Goal: Information Seeking & Learning: Compare options

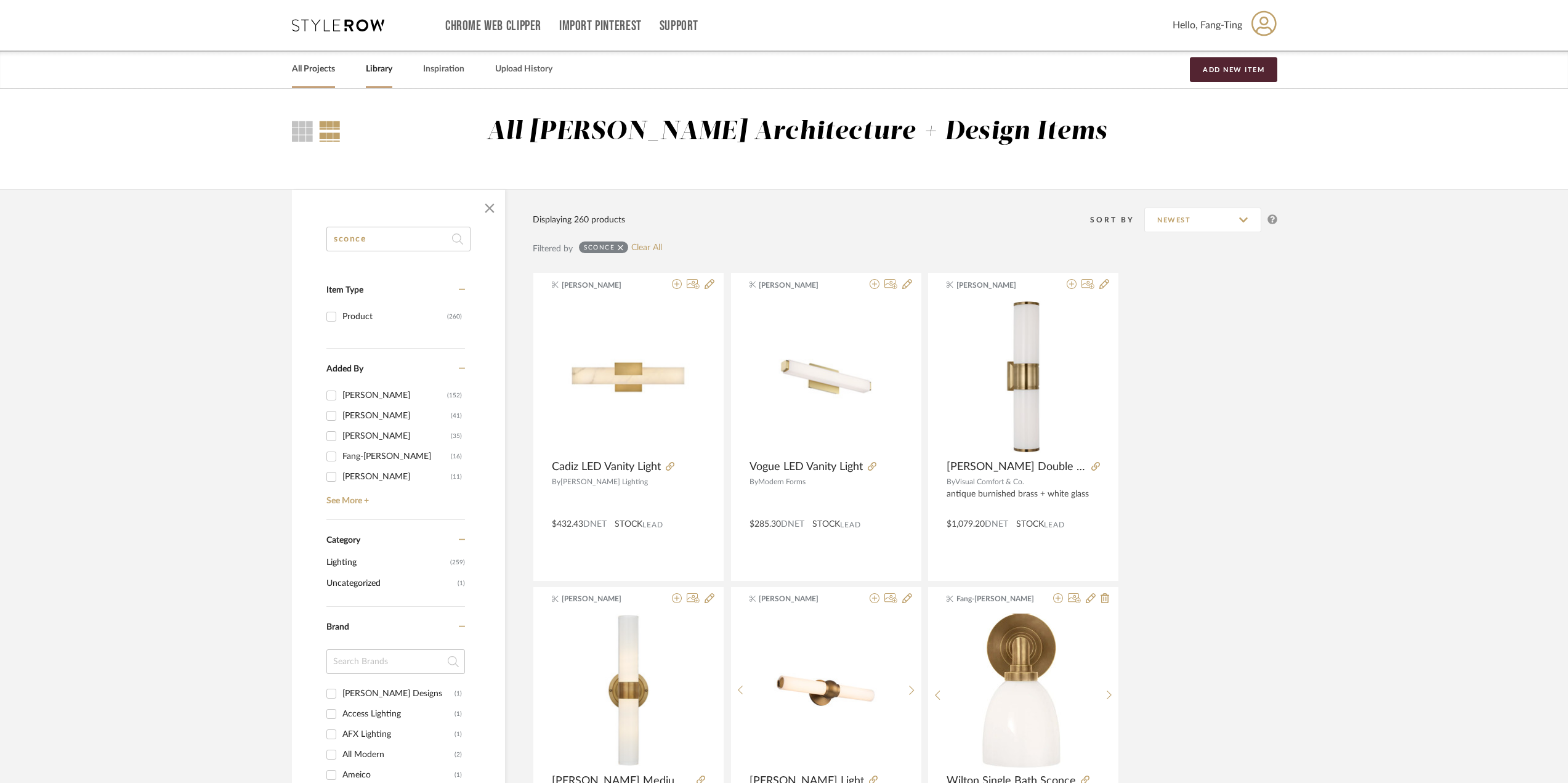
click at [315, 61] on link "All Projects" at bounding box center [314, 69] width 43 height 16
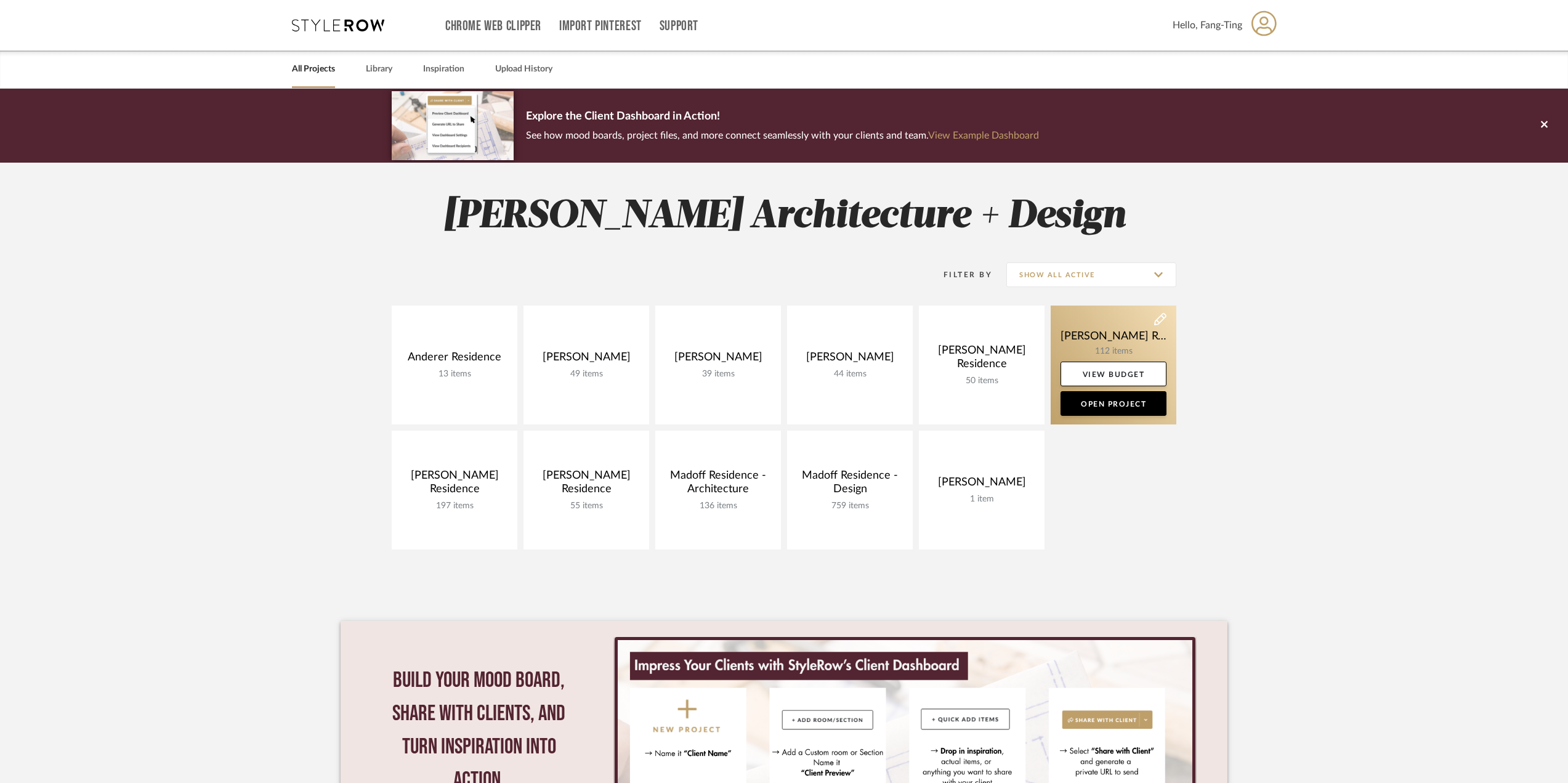
click at [1126, 344] on link at bounding box center [1113, 365] width 125 height 119
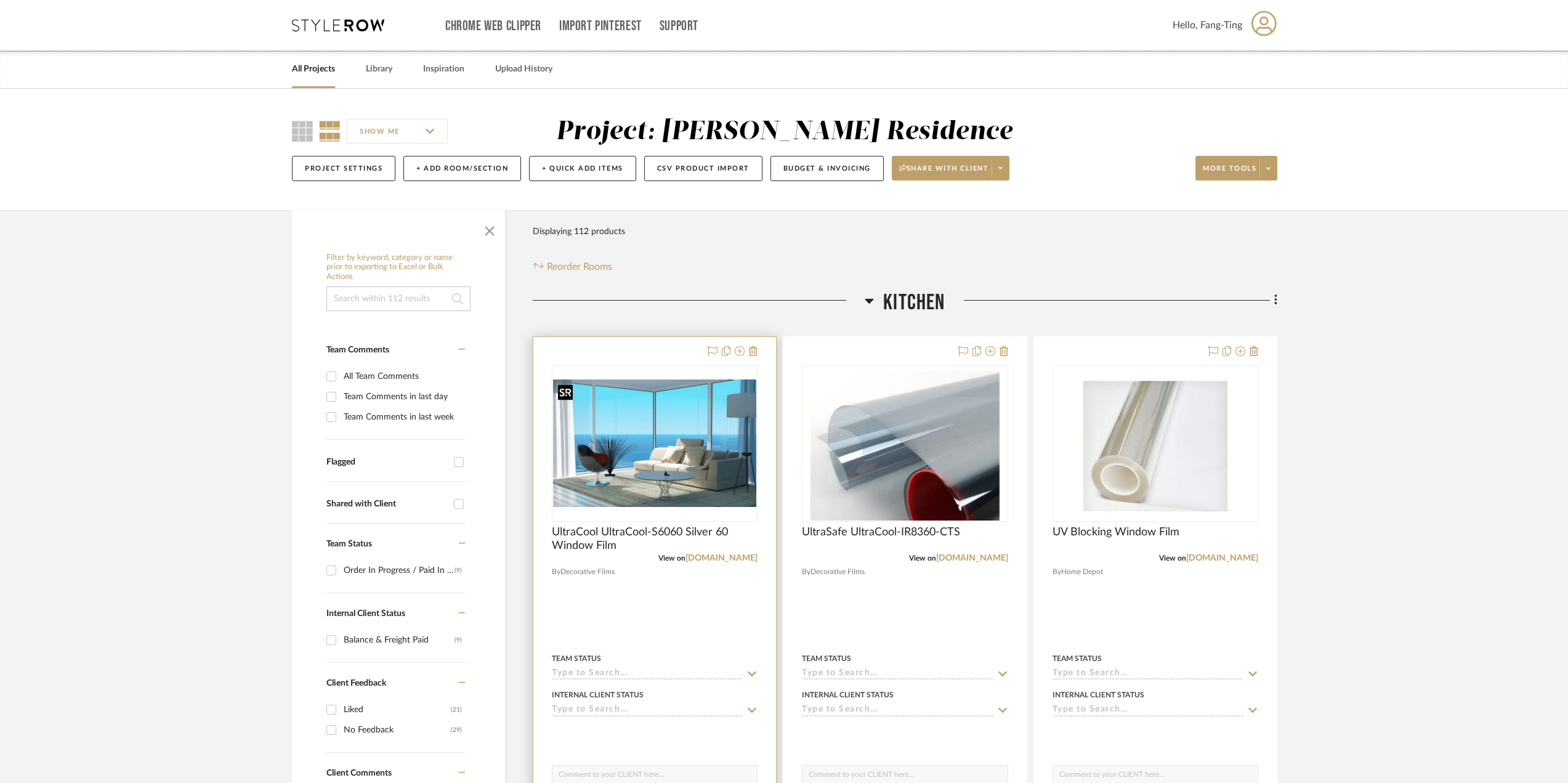
click at [632, 455] on img "0" at bounding box center [655, 442] width 204 height 127
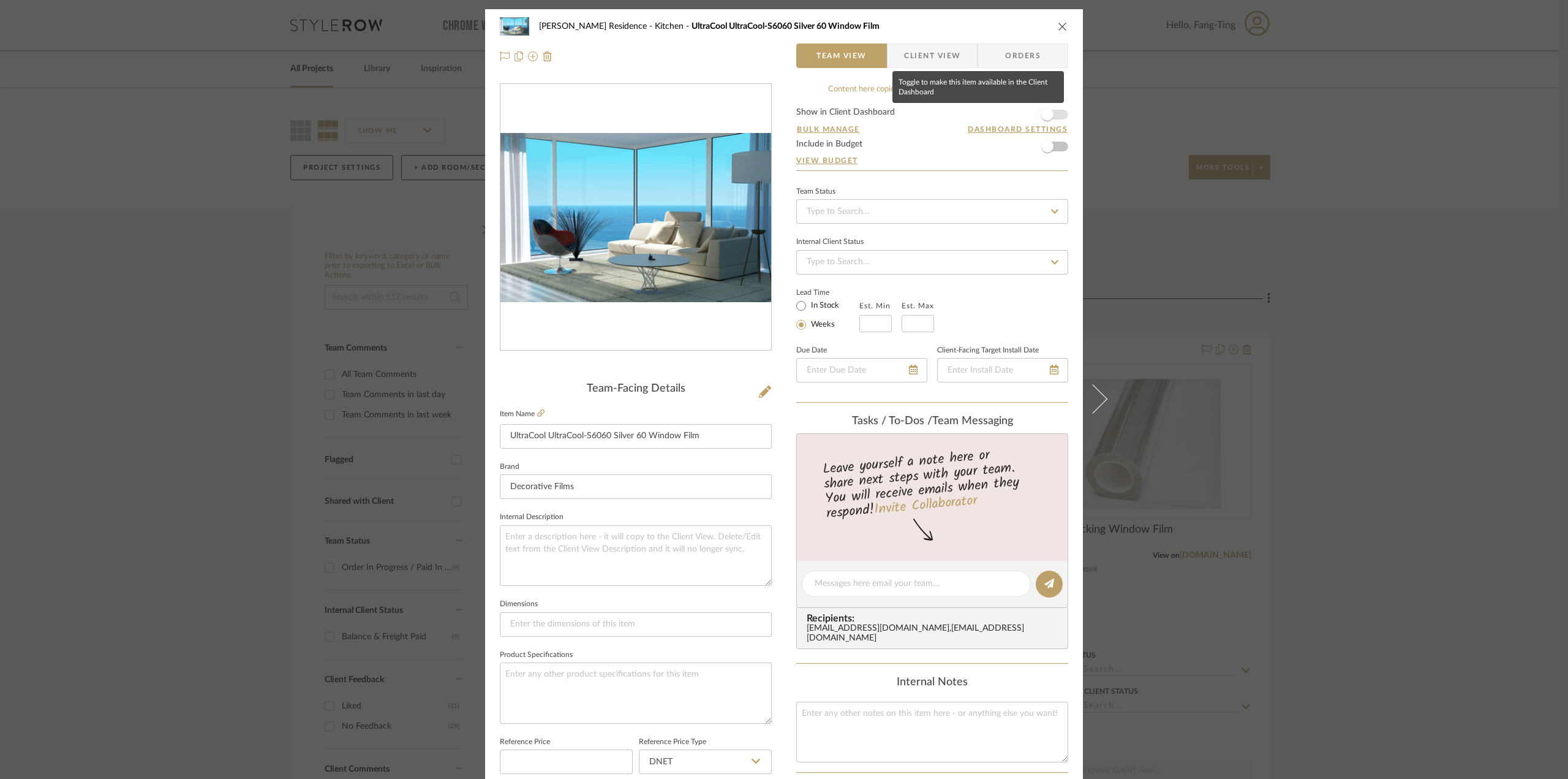
click at [1044, 118] on span "button" at bounding box center [1047, 115] width 13 height 13
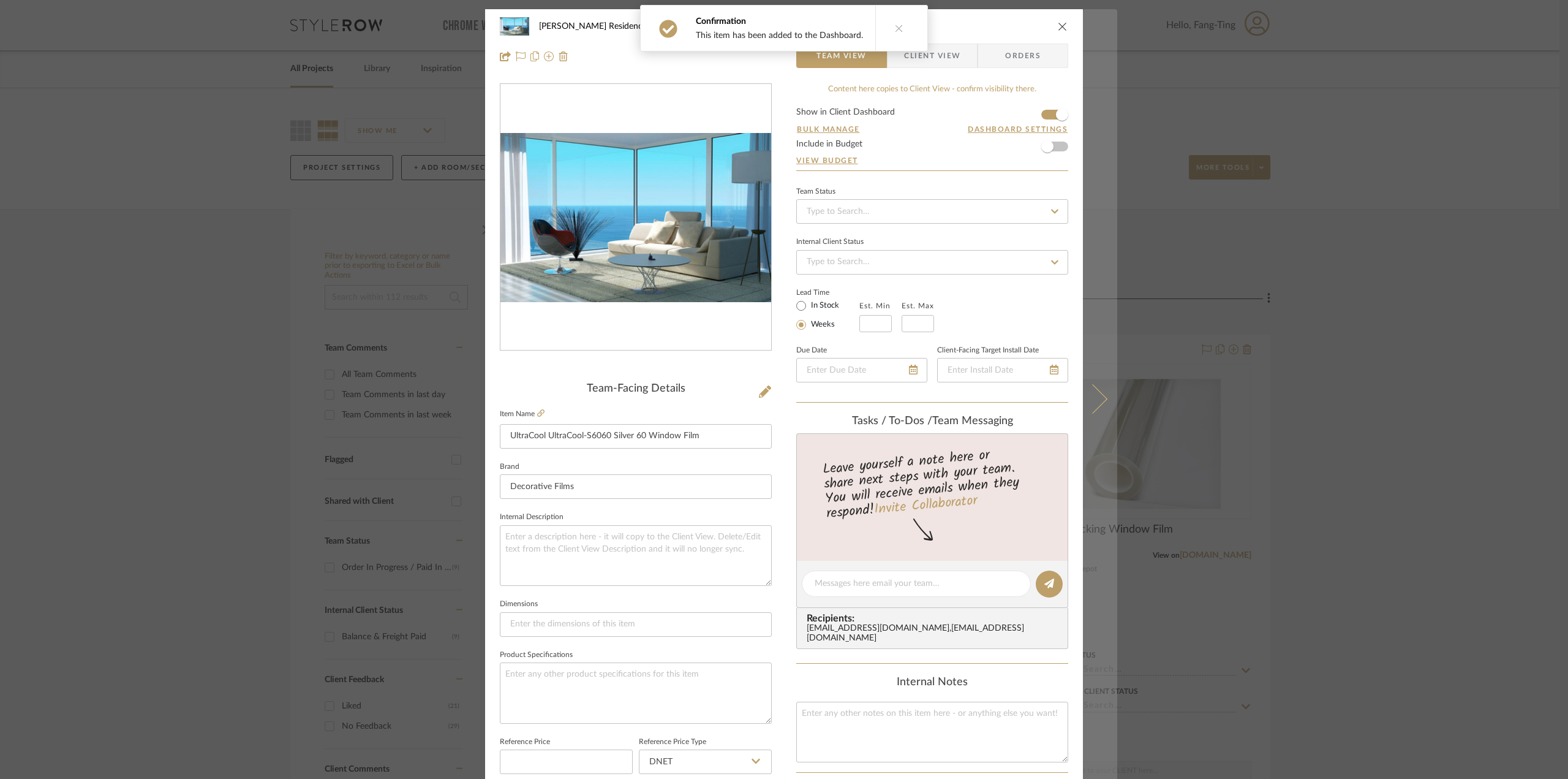
click at [1098, 406] on button at bounding box center [1100, 398] width 34 height 779
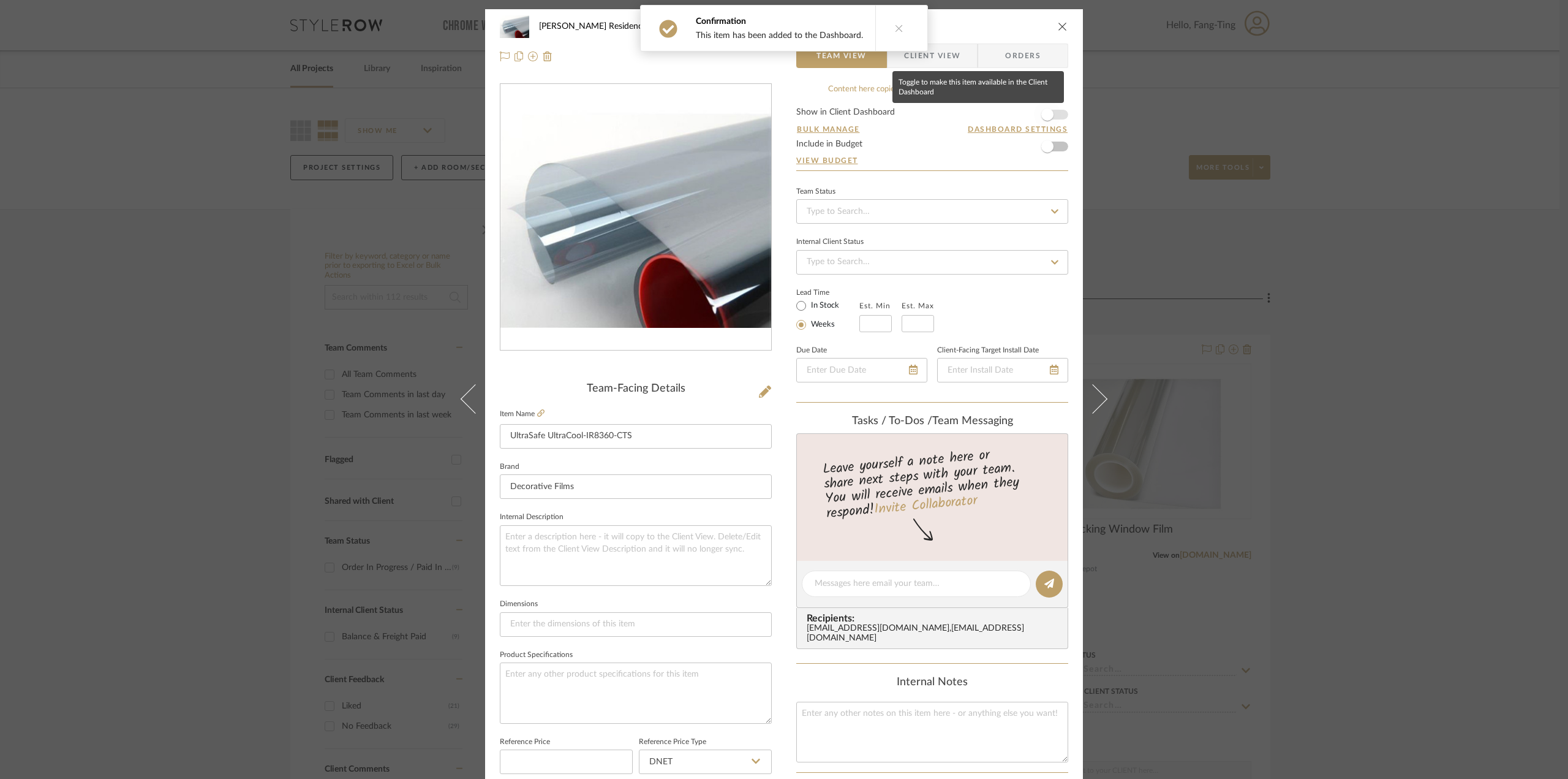
click at [1051, 113] on span "button" at bounding box center [1047, 115] width 27 height 27
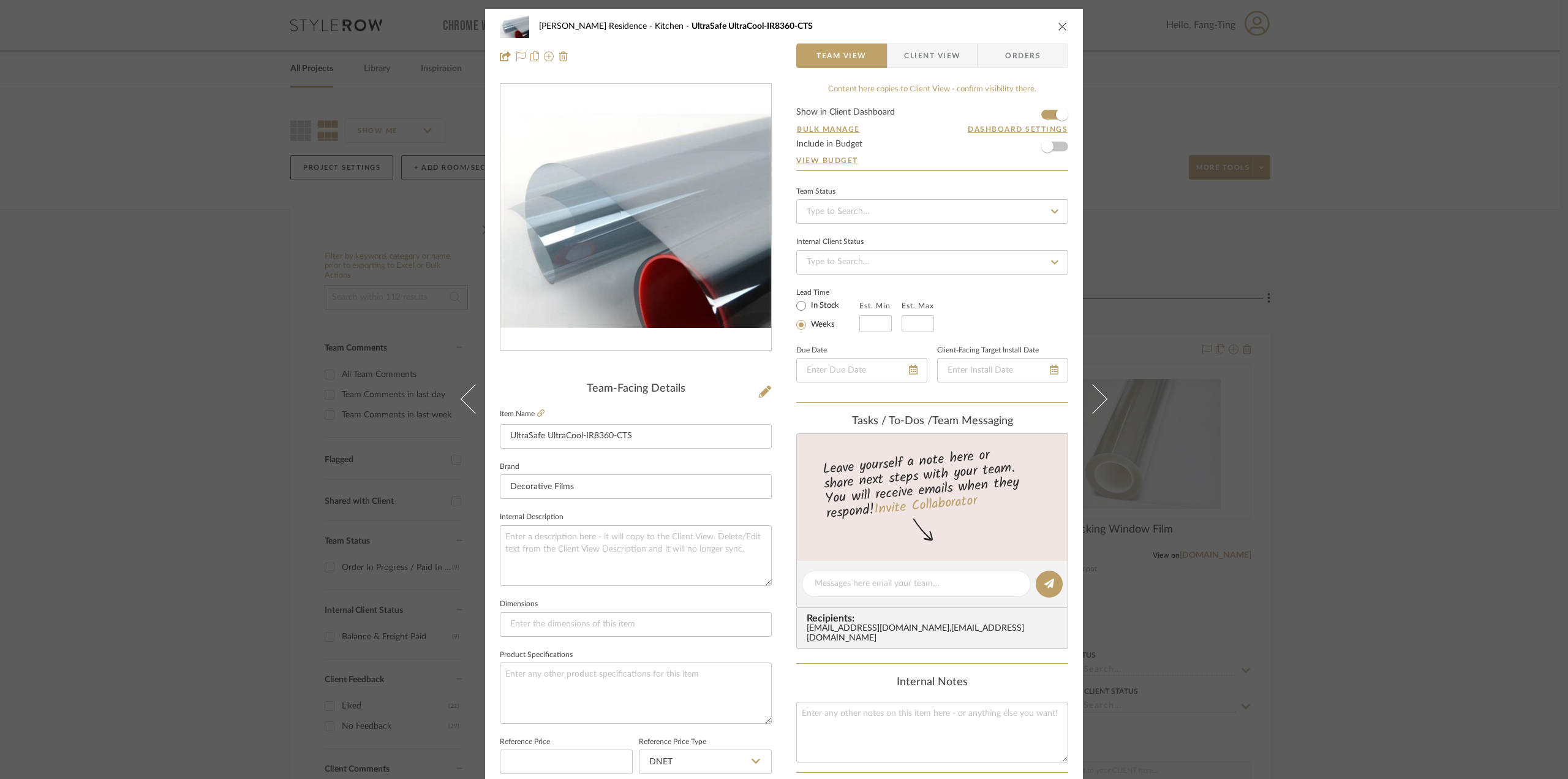
click at [914, 56] on span "Client View" at bounding box center [932, 56] width 56 height 24
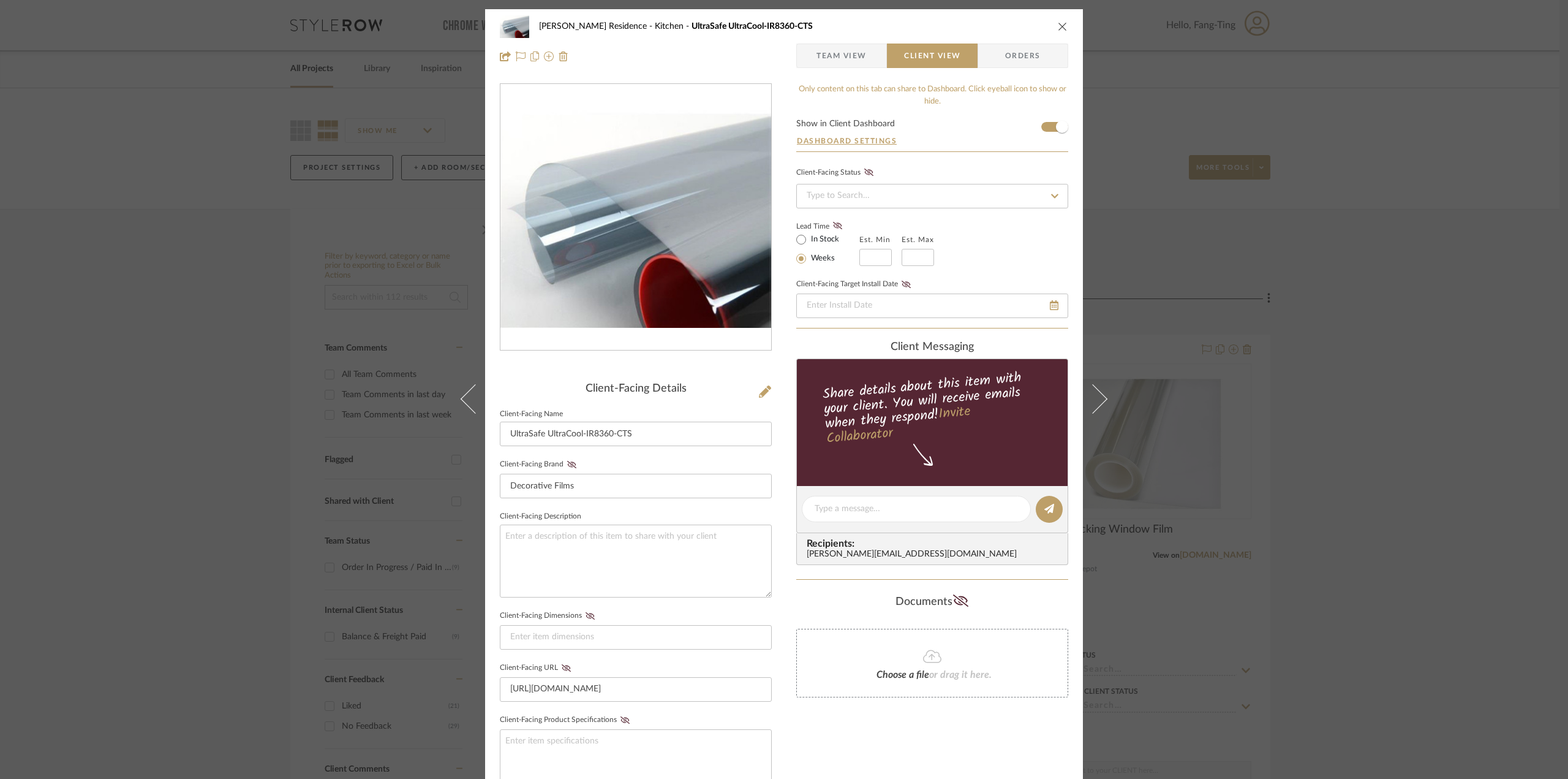
click at [1447, 425] on div "[PERSON_NAME] Residence Kitchen UltraSafe UltraCool-IR8360-CTS Team View Client…" at bounding box center [784, 389] width 1568 height 779
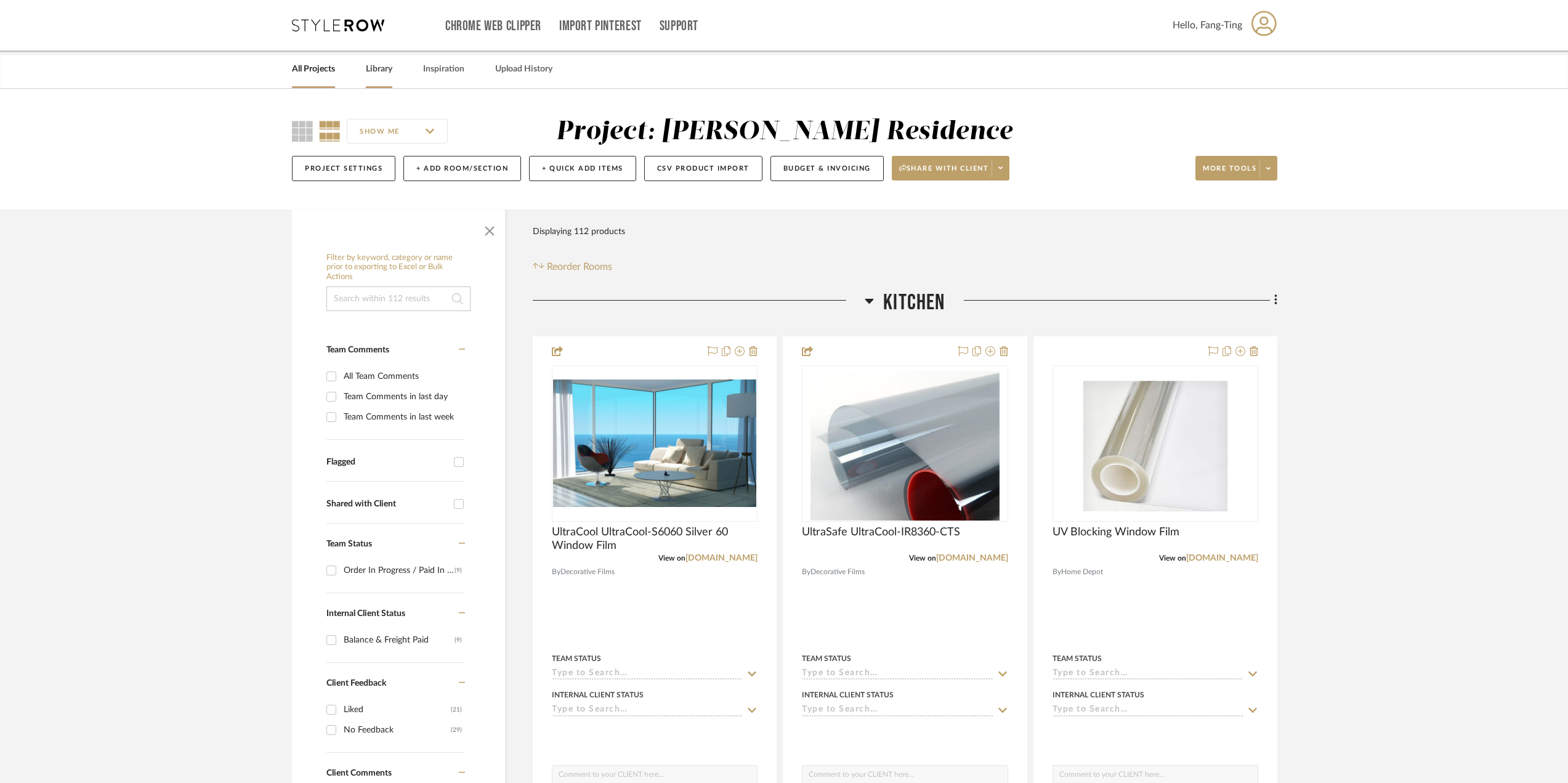
click at [387, 81] on div "Library" at bounding box center [378, 69] width 26 height 38
click at [370, 65] on link "Library" at bounding box center [378, 69] width 26 height 16
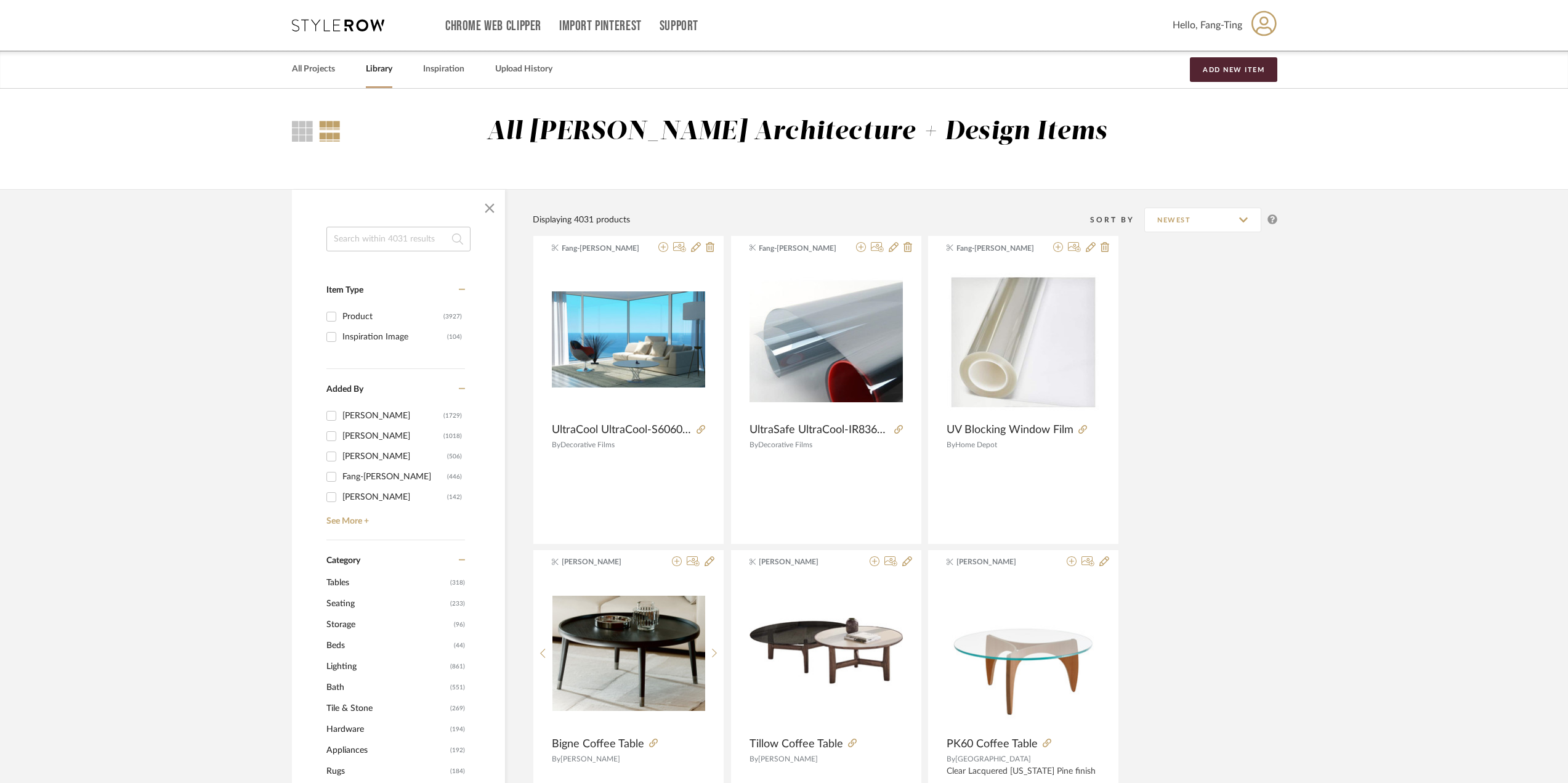
click at [406, 241] on input at bounding box center [398, 239] width 144 height 24
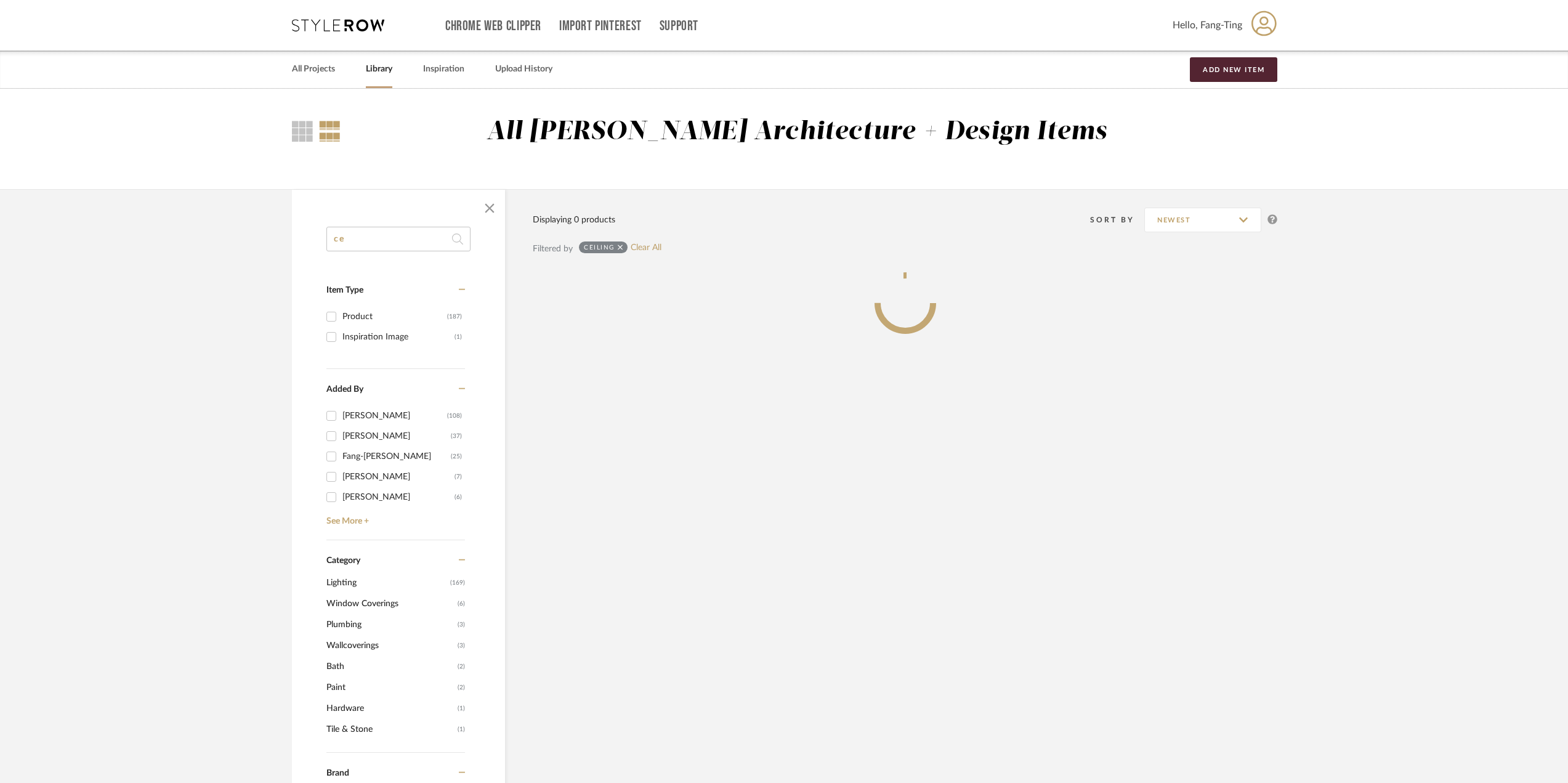
type input "c"
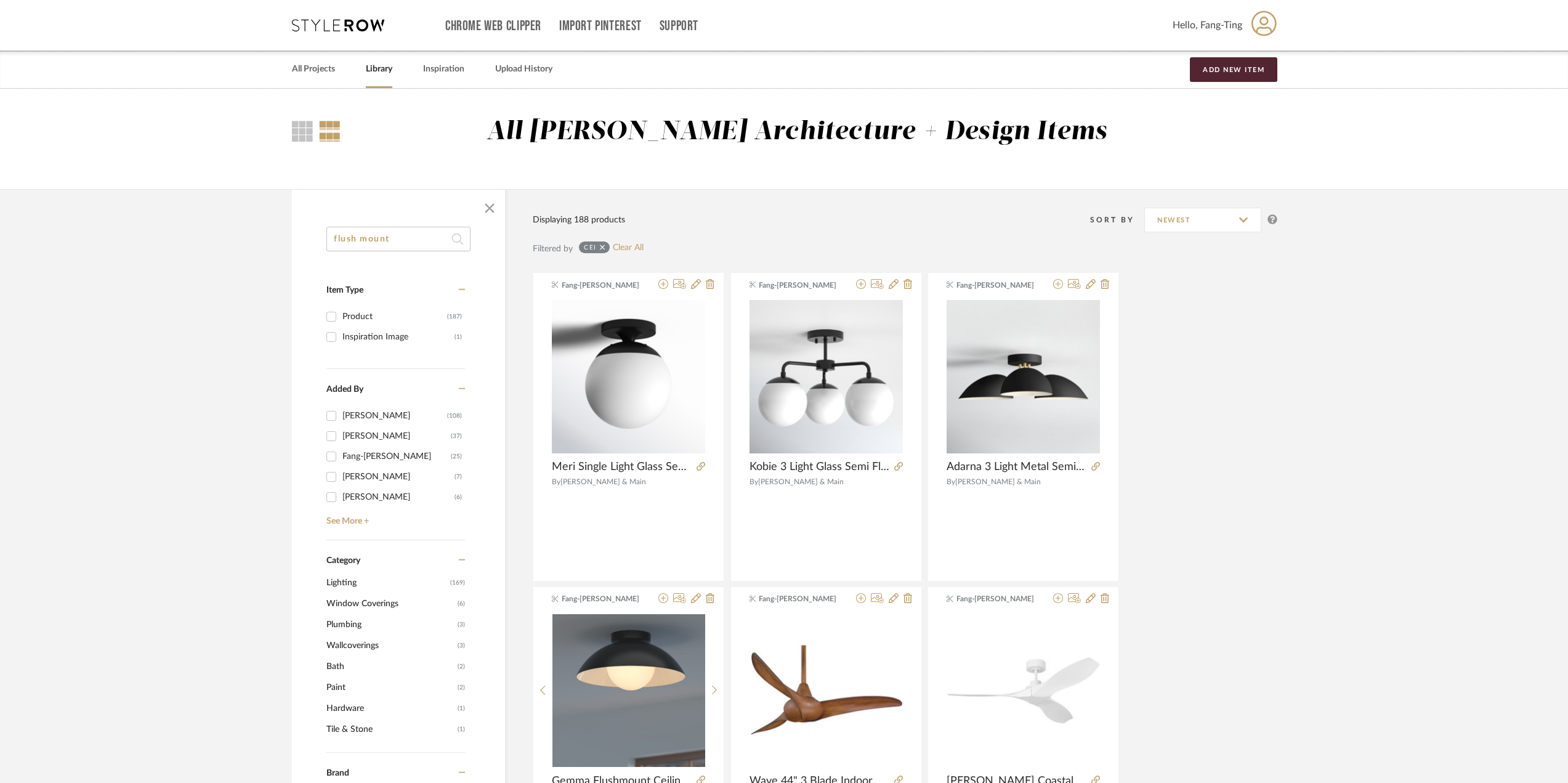
type input "flush mount"
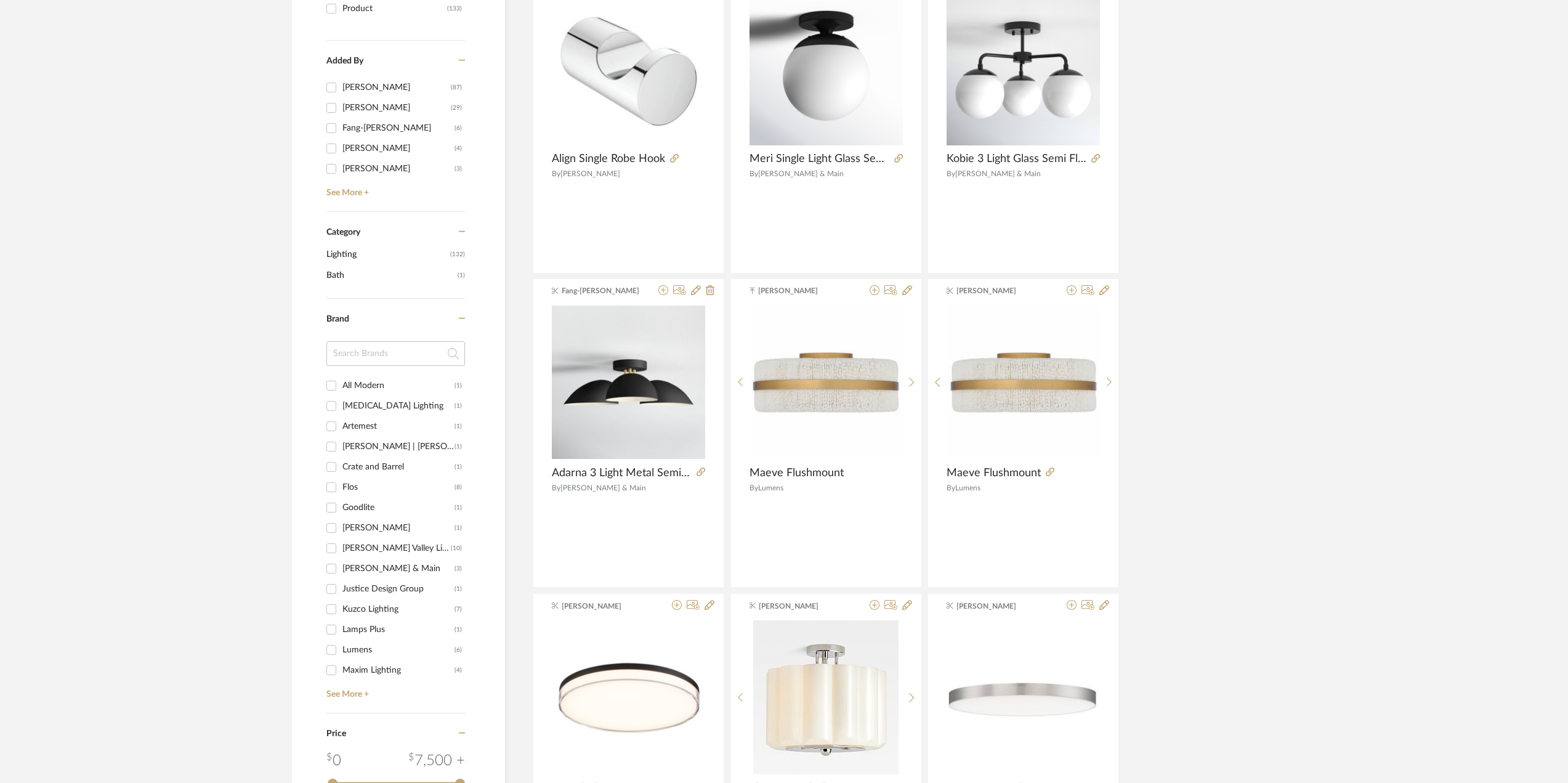
scroll to position [554, 0]
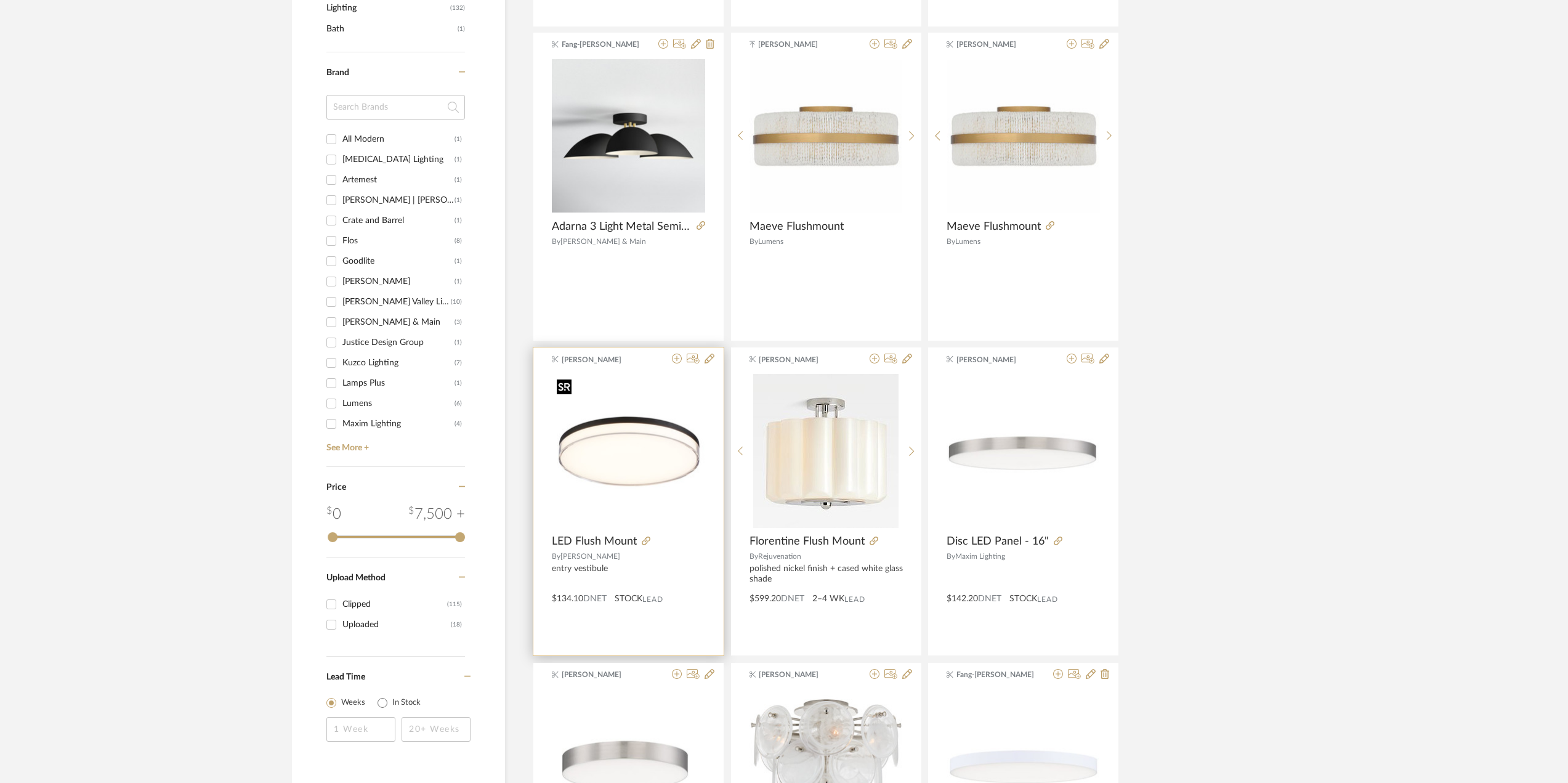
click at [635, 482] on img "0" at bounding box center [628, 451] width 153 height 153
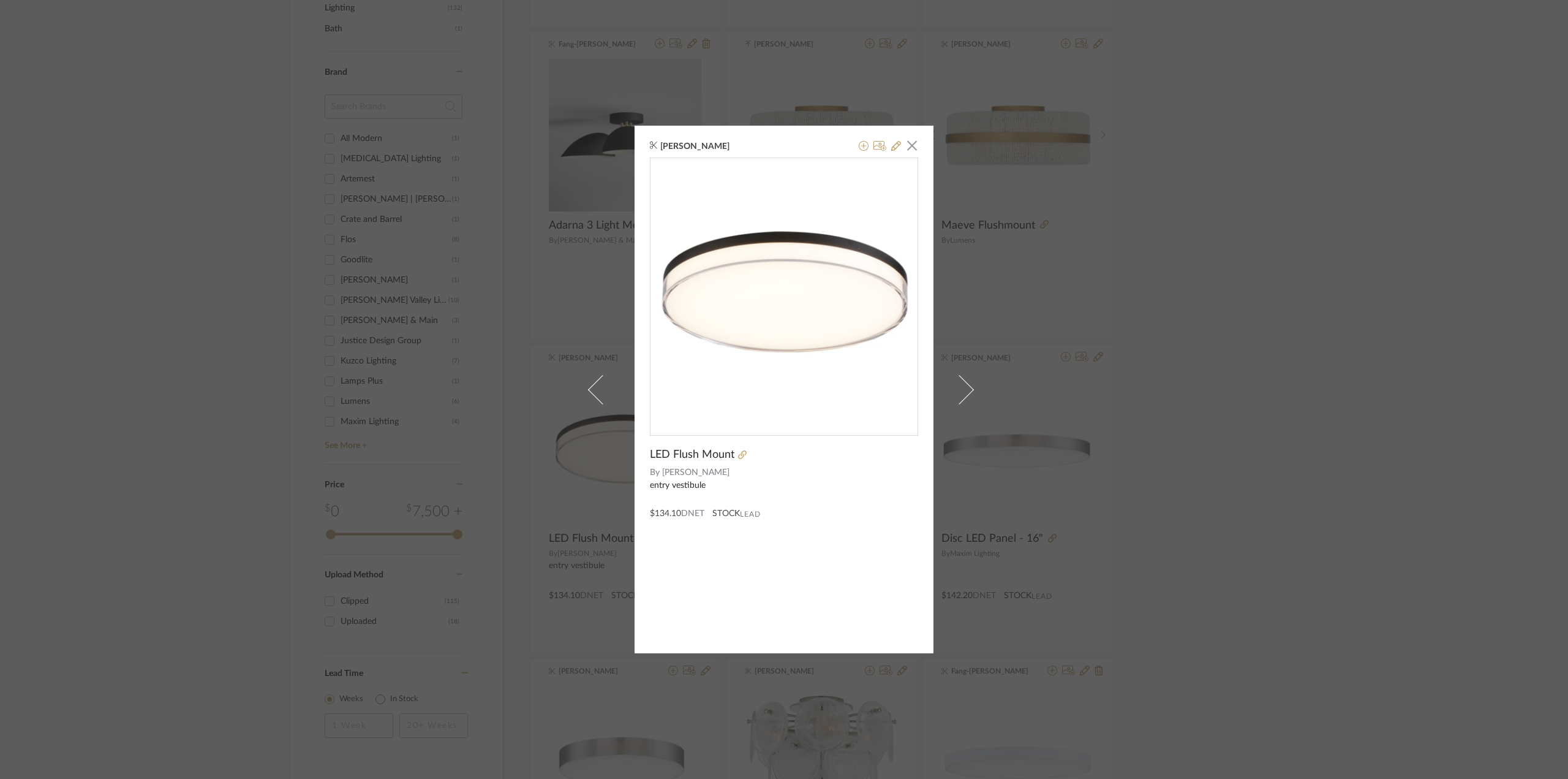
click at [917, 142] on div "[PERSON_NAME] × LED Flush Mount By [PERSON_NAME] entry vestibule $134.10 DNET S…" at bounding box center [784, 389] width 299 height 528
click at [909, 143] on span "button" at bounding box center [911, 144] width 24 height 24
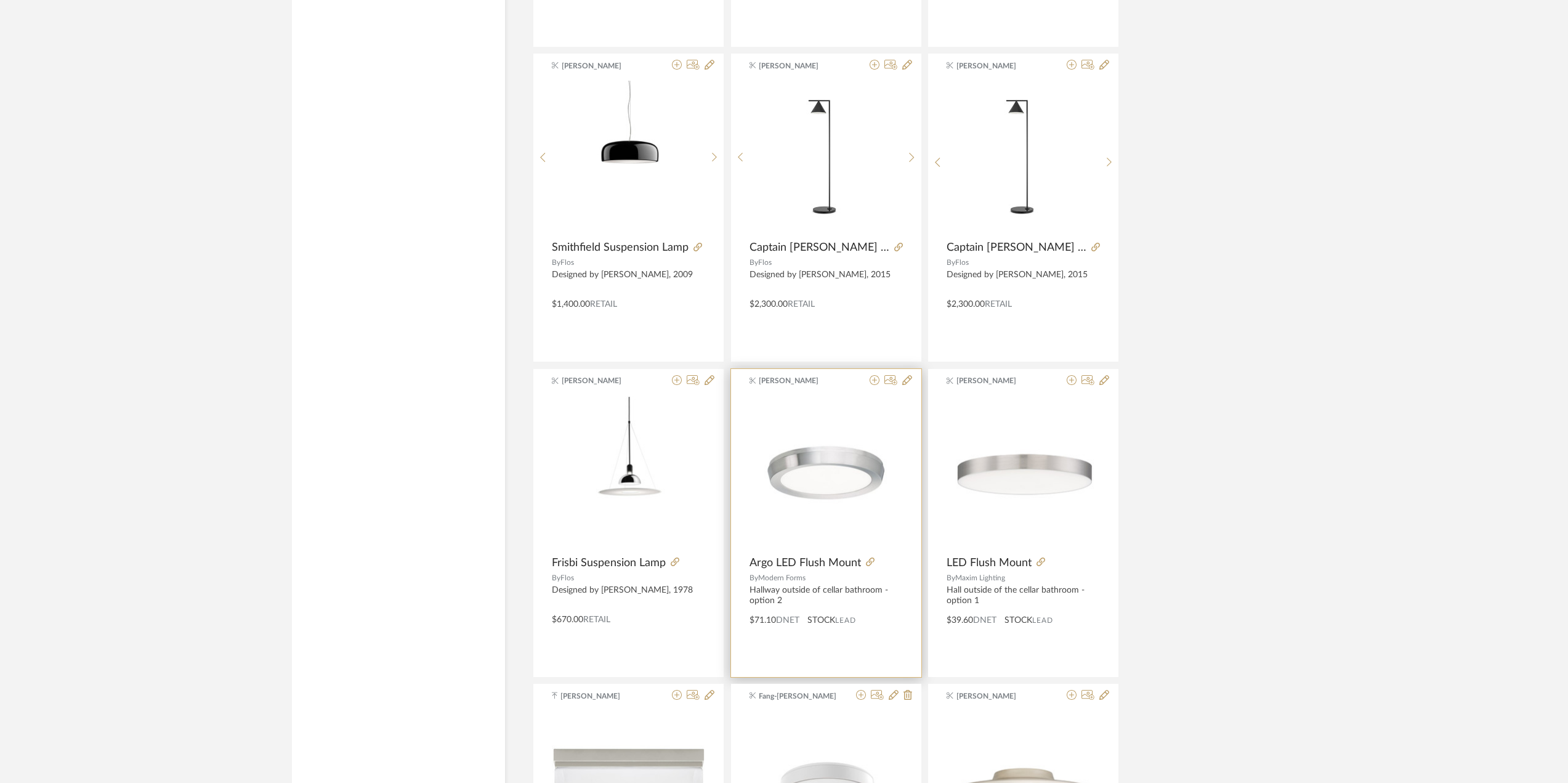
scroll to position [1725, 0]
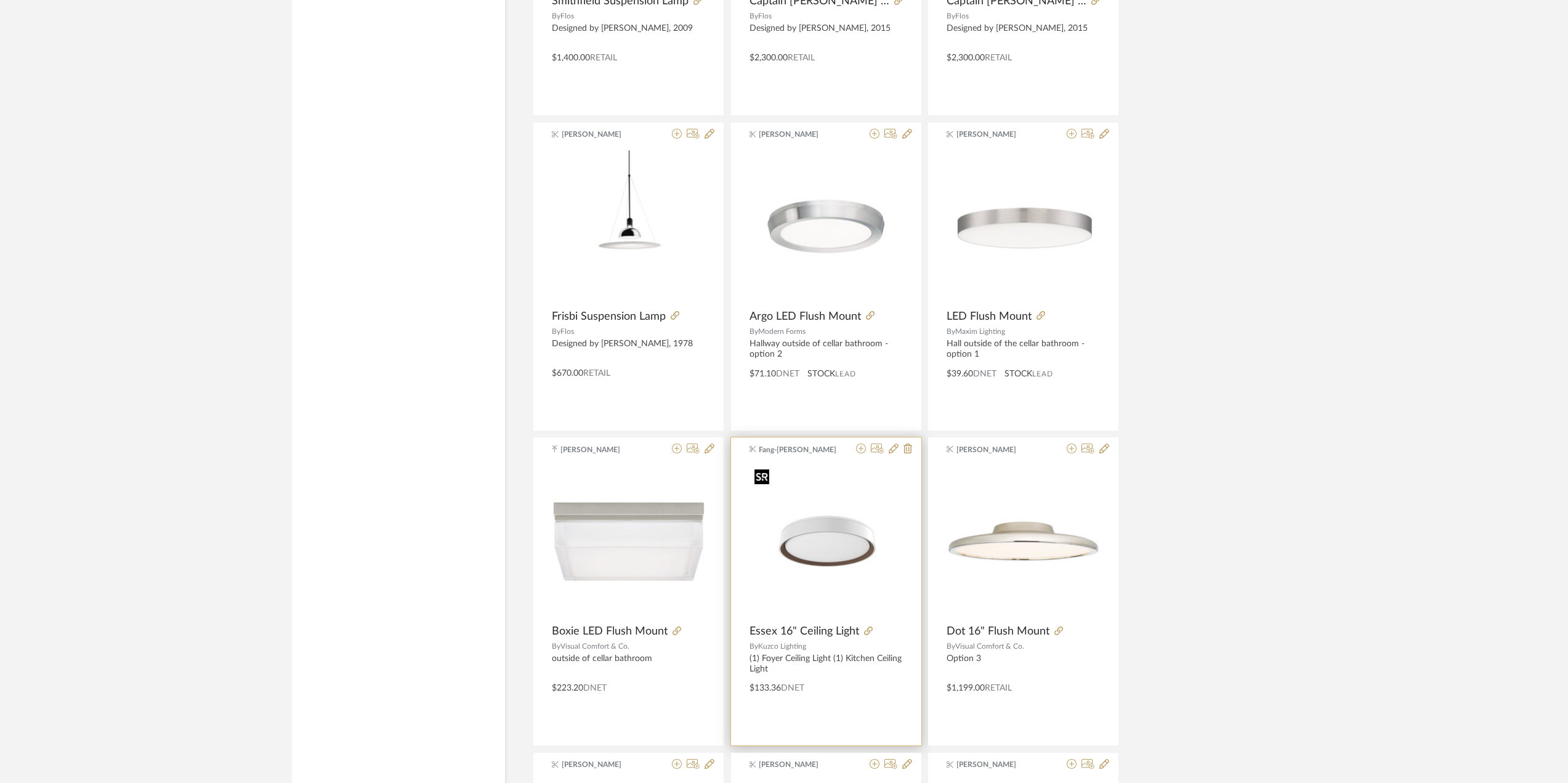
click at [822, 536] on img "0" at bounding box center [826, 541] width 153 height 153
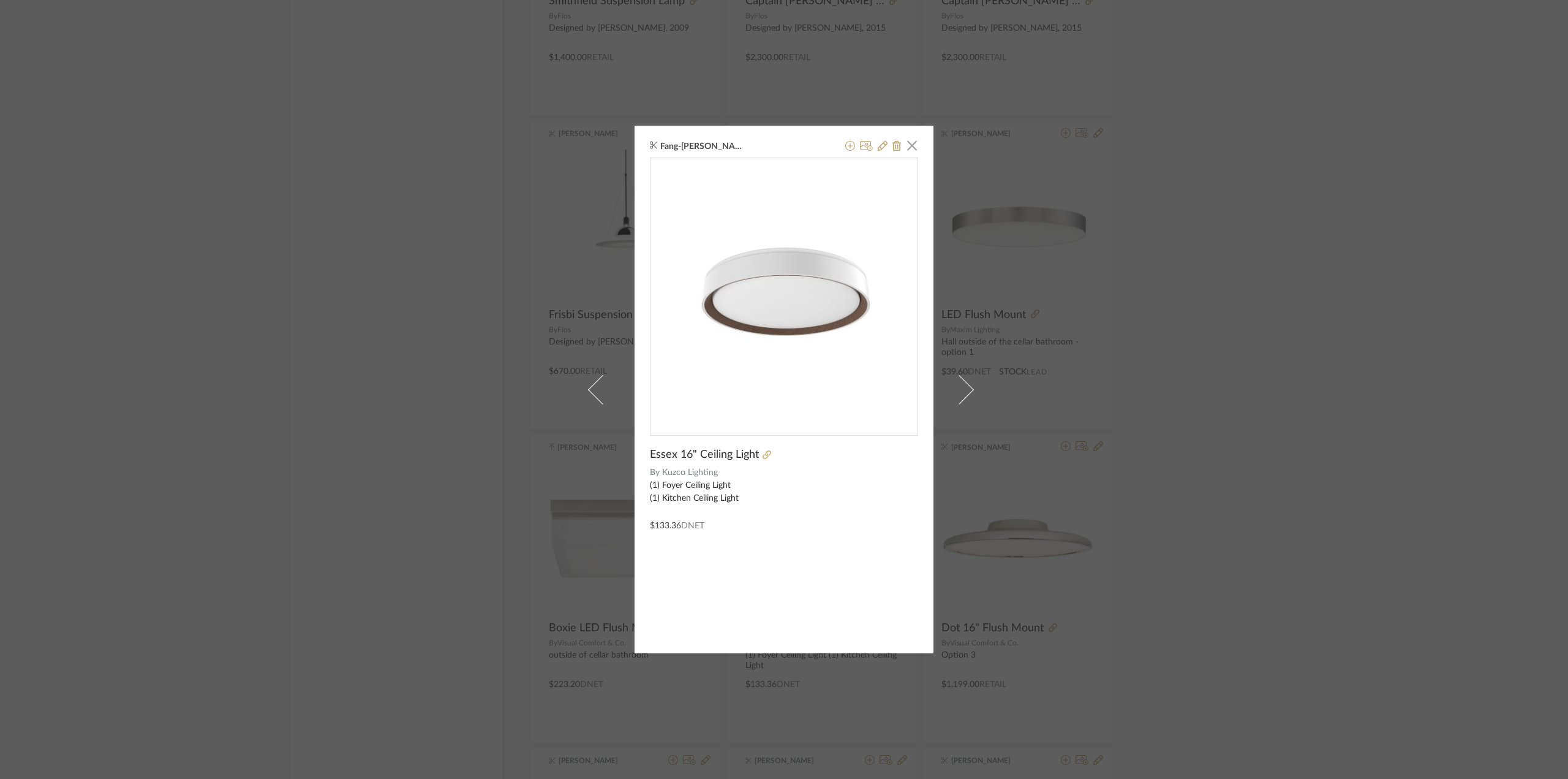
click at [1306, 458] on div "Fang-[PERSON_NAME] × Essex 16" Ceiling Light By Kuzco Lighting (1) Foyer Ceilin…" at bounding box center [784, 389] width 1568 height 779
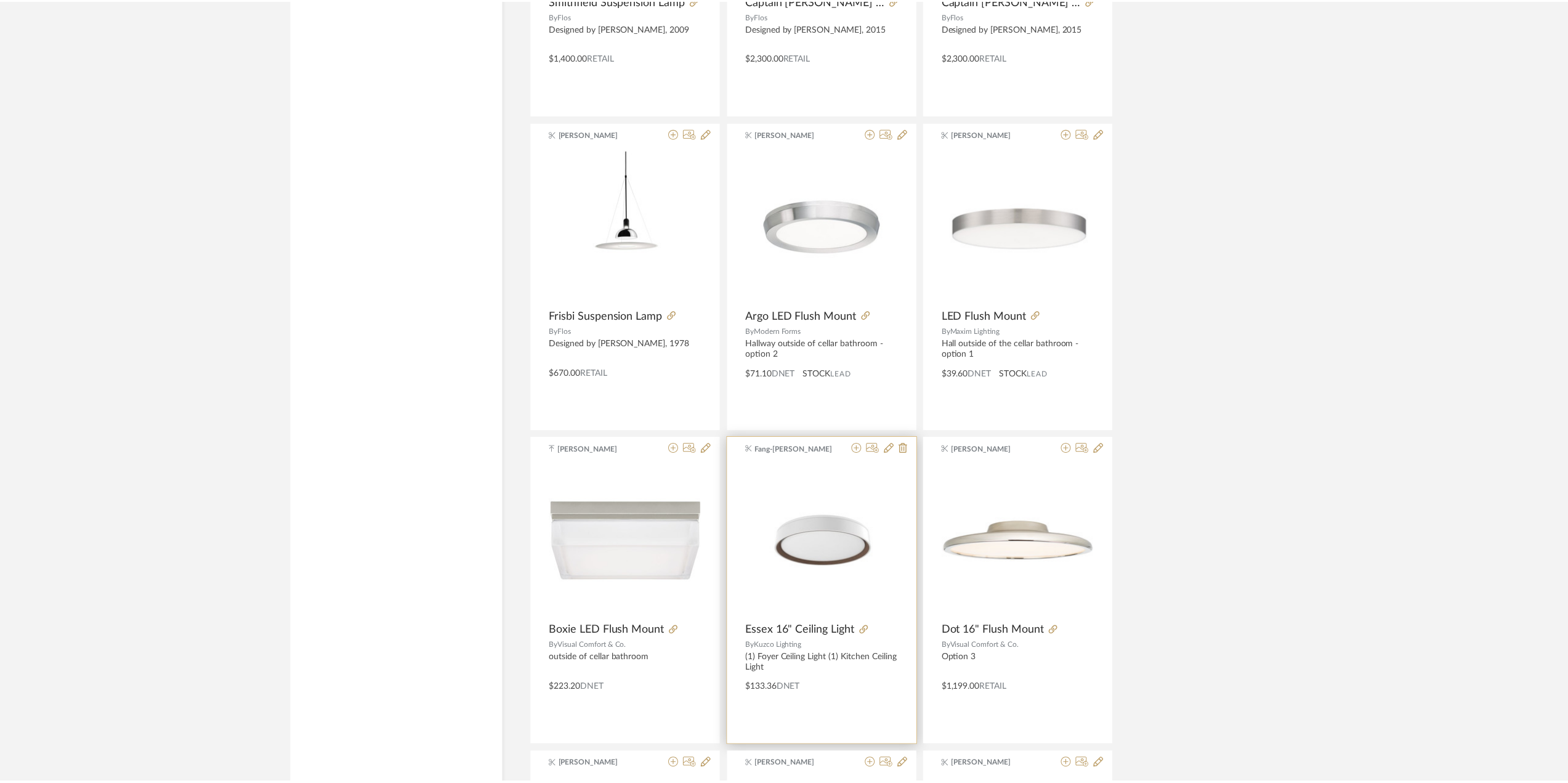
scroll to position [1725, 0]
click at [868, 630] on icon at bounding box center [869, 631] width 9 height 9
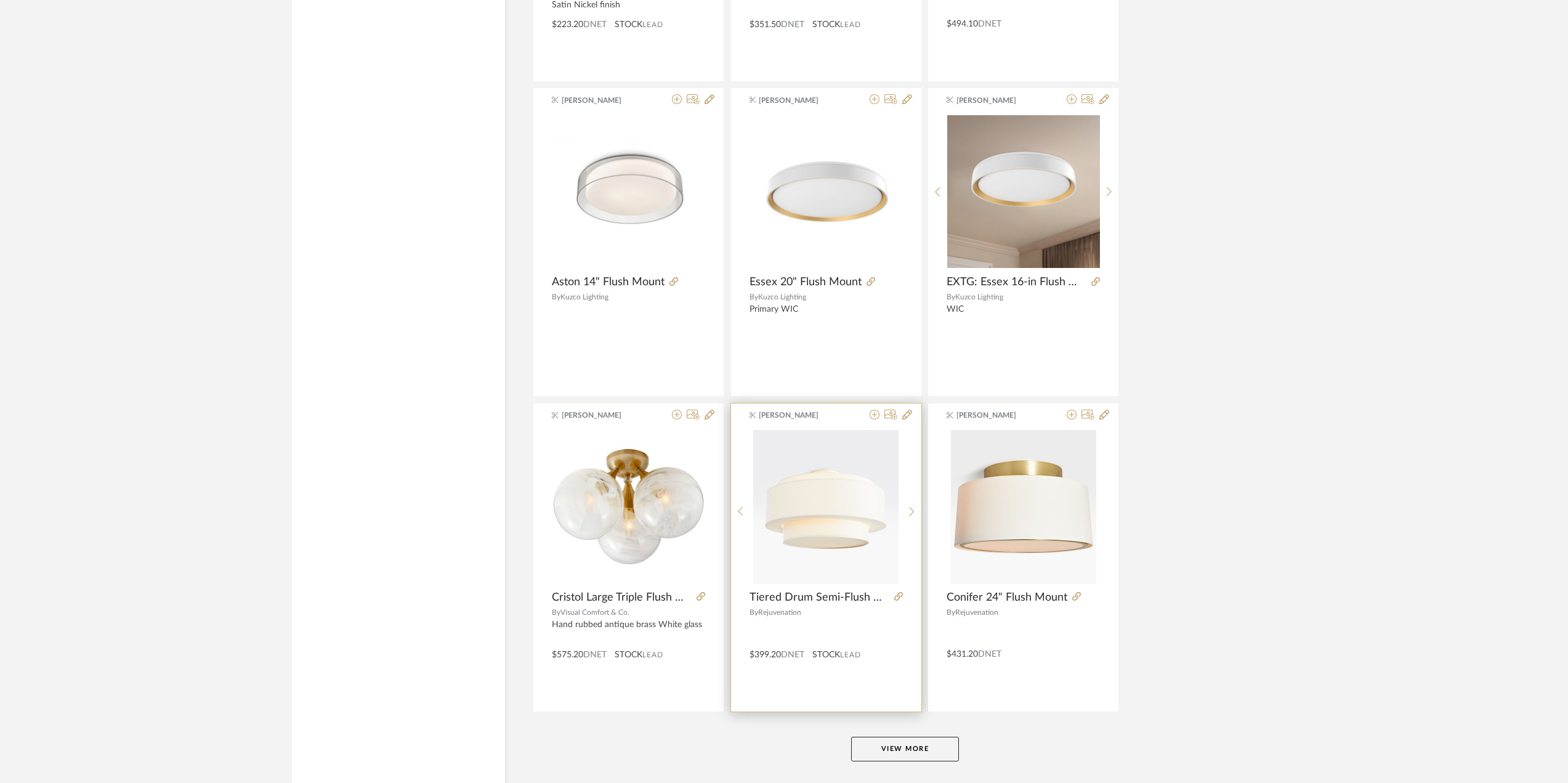
scroll to position [3388, 0]
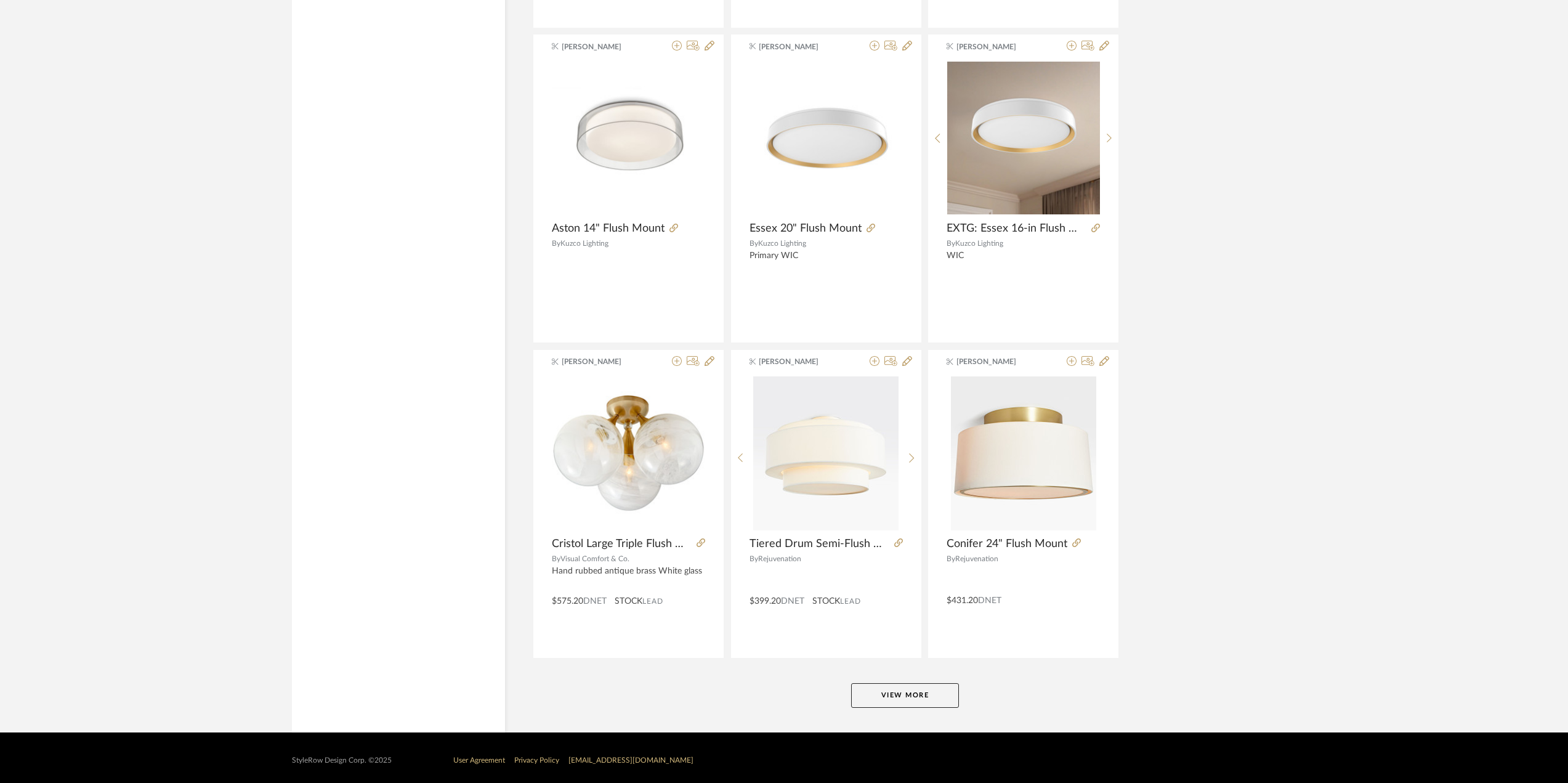
click at [902, 694] on button "View More" at bounding box center [906, 695] width 108 height 24
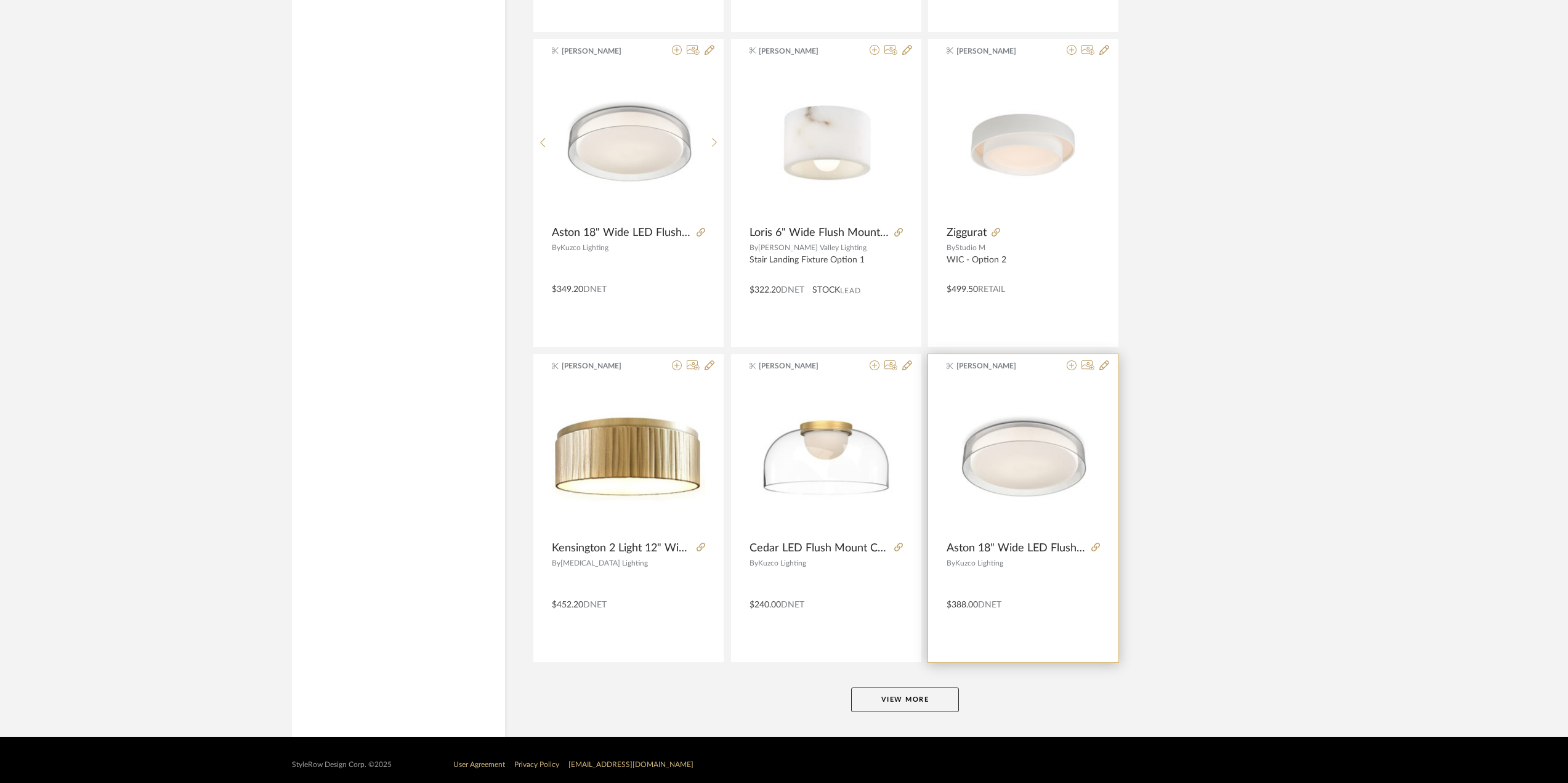
scroll to position [7174, 0]
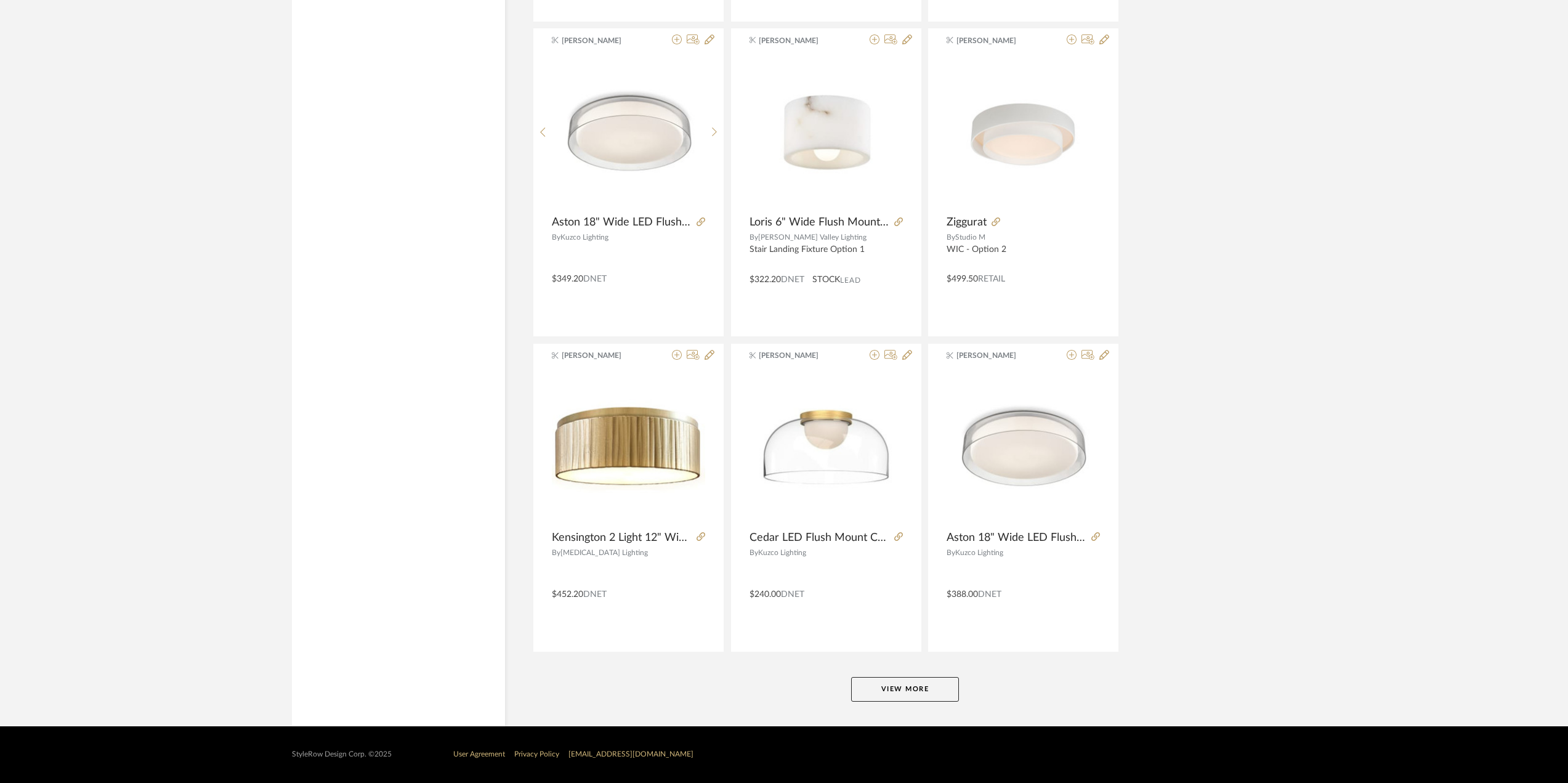
click at [900, 689] on button "View More" at bounding box center [906, 688] width 108 height 24
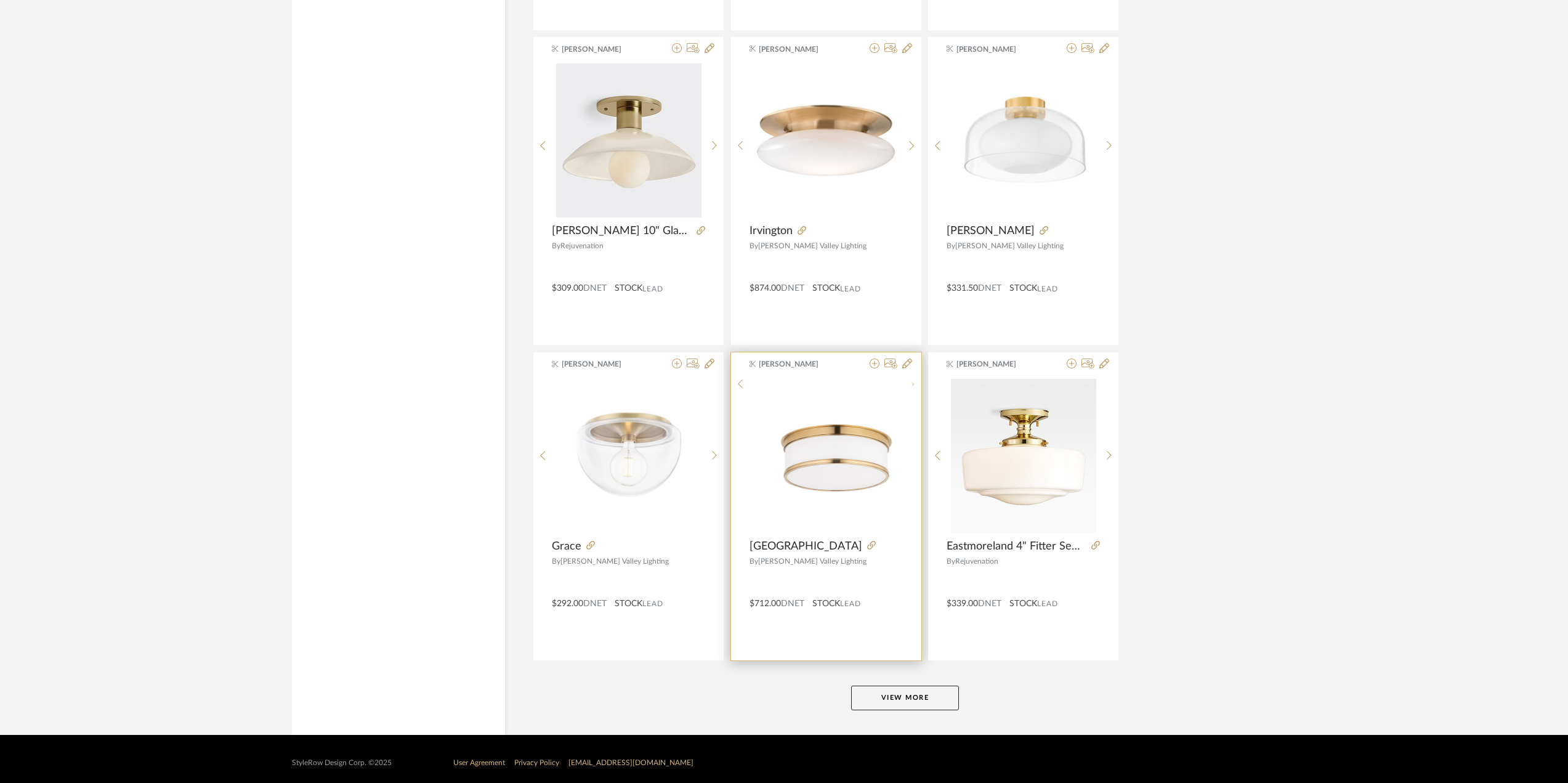
scroll to position [10955, 0]
